Goal: Task Accomplishment & Management: Use online tool/utility

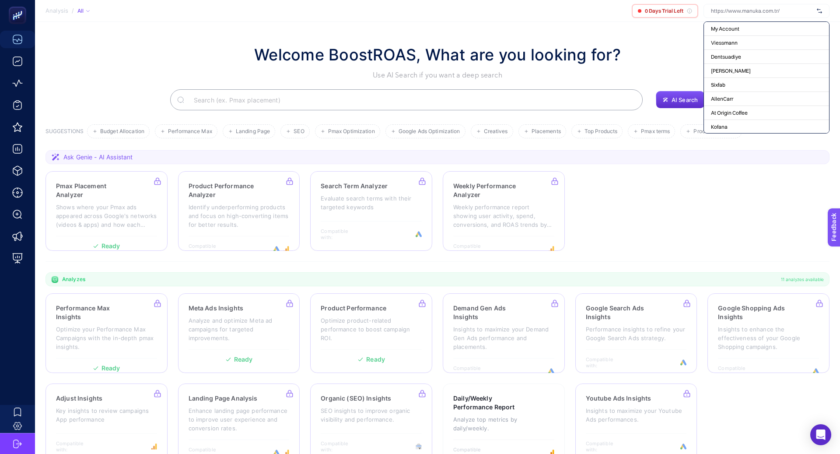
click at [672, 29] on section "Welcome BoostROAS, What are you looking for? Use AI Search if you want a deep s…" at bounding box center [437, 247] width 805 height 451
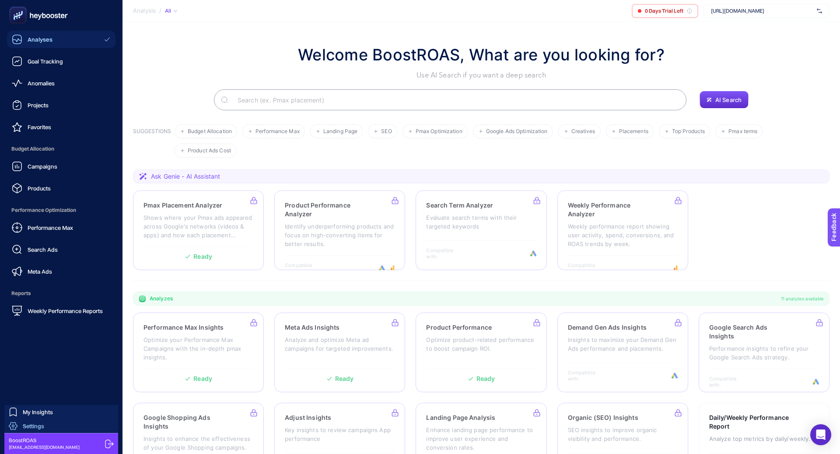
click at [39, 426] on span "Settings" at bounding box center [33, 425] width 21 height 7
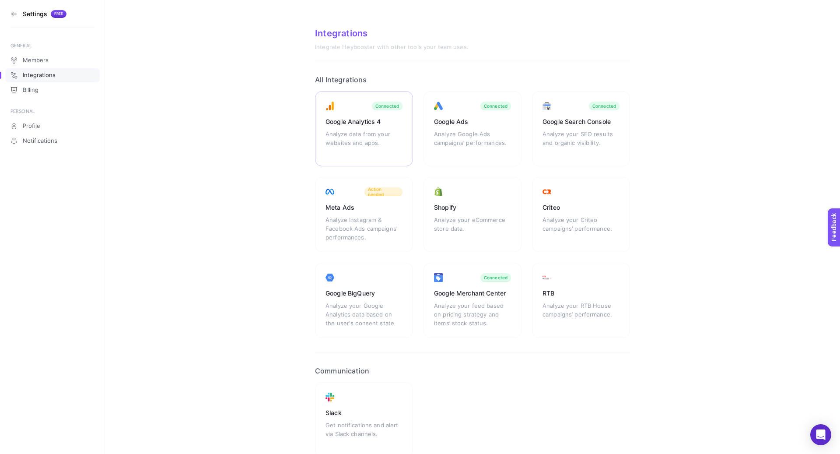
click at [357, 129] on div "Analyze data from your websites and apps." at bounding box center [363, 142] width 77 height 26
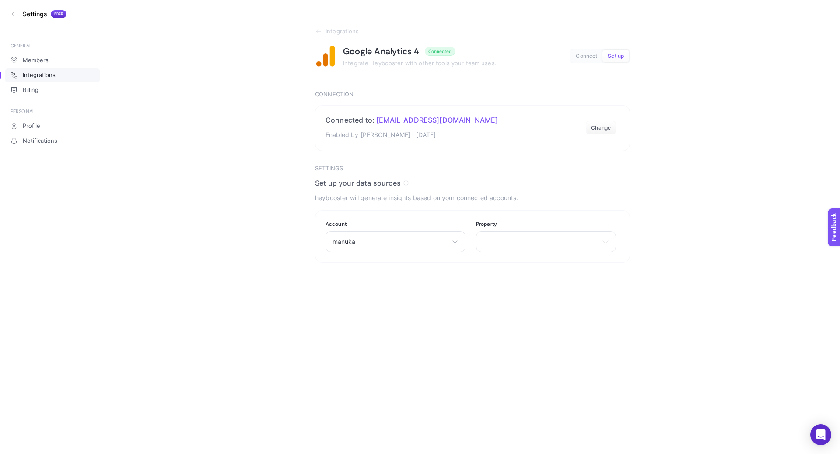
click at [12, 9] on section "Settings Free" at bounding box center [52, 14] width 84 height 28
click at [13, 12] on icon at bounding box center [13, 13] width 7 height 7
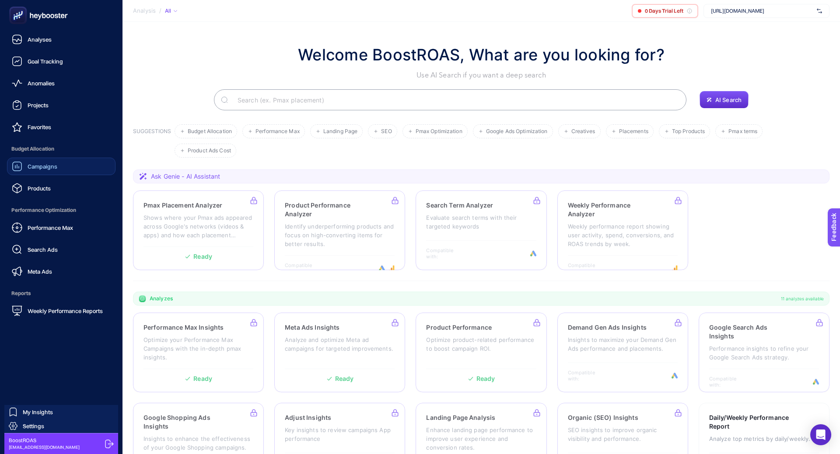
click at [57, 169] on link "Campaigns" at bounding box center [61, 165] width 108 height 17
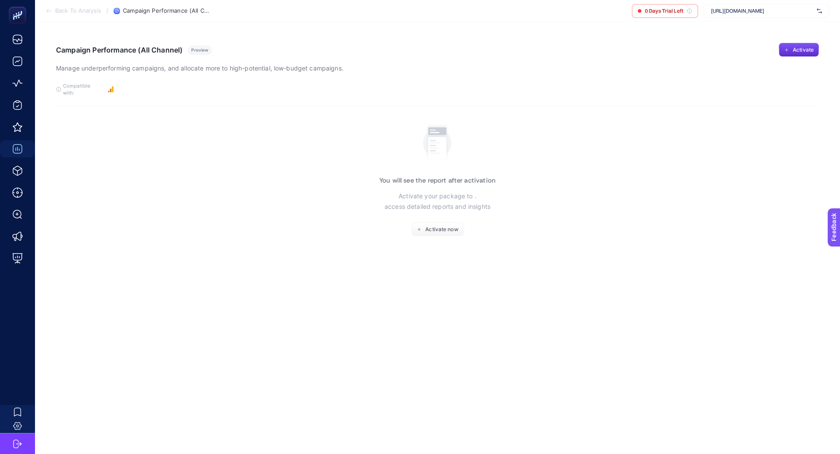
click at [738, 12] on span "[URL][DOMAIN_NAME]" at bounding box center [762, 10] width 102 height 7
